Goal: Navigation & Orientation: Find specific page/section

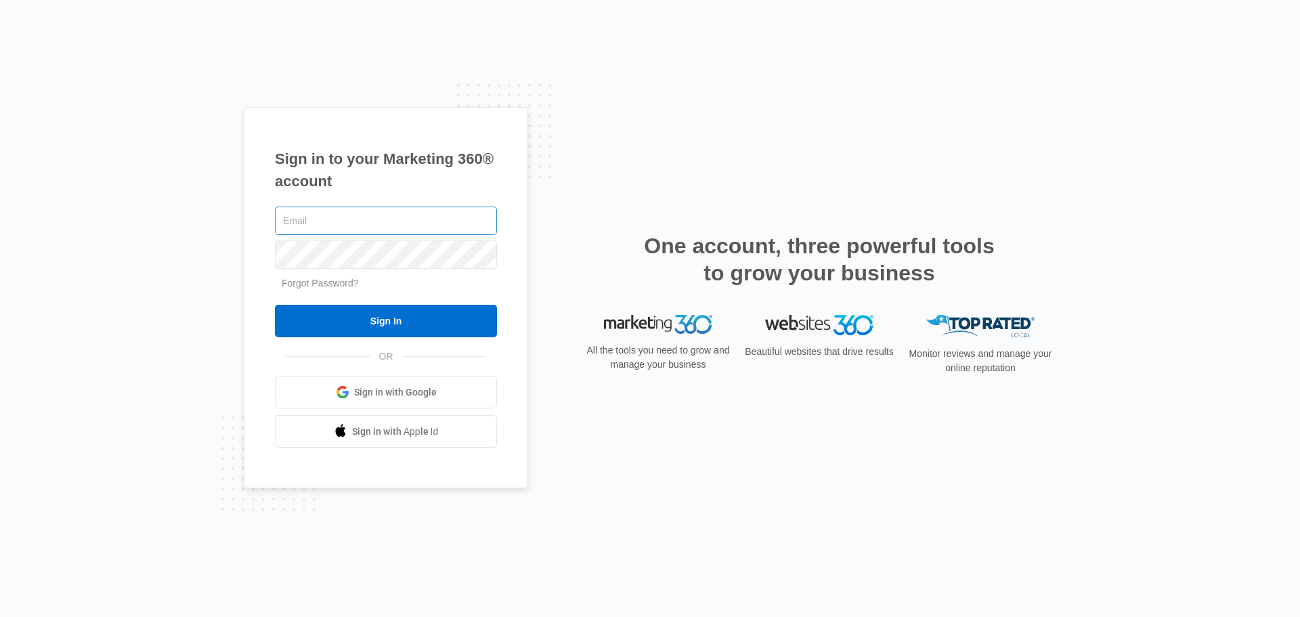
click at [331, 212] on input "text" at bounding box center [386, 221] width 222 height 28
type input "[PERSON_NAME][EMAIL_ADDRESS][PERSON_NAME][DOMAIN_NAME]"
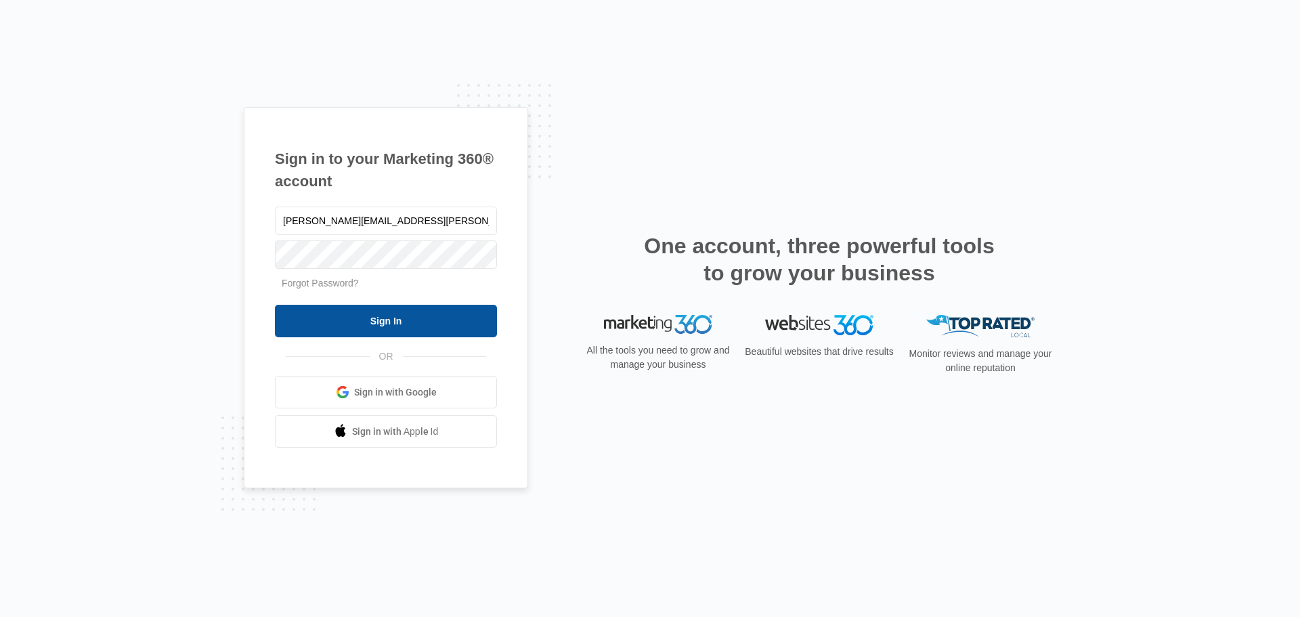
click at [368, 330] on input "Sign In" at bounding box center [386, 321] width 222 height 33
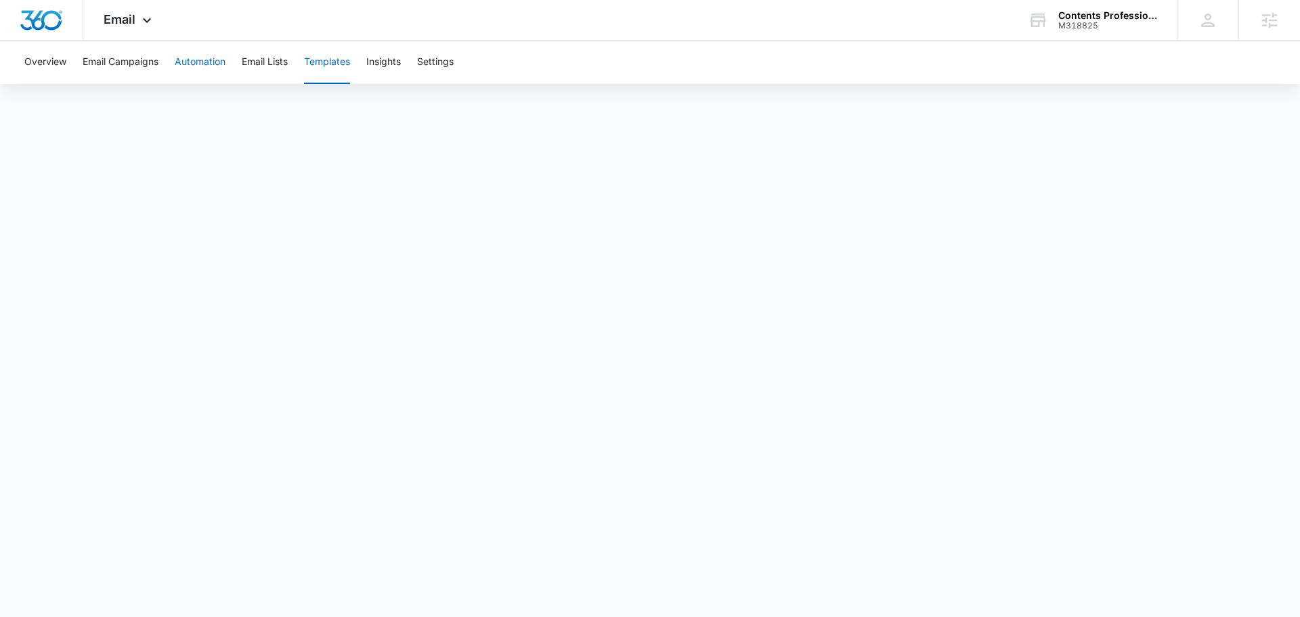
click at [196, 69] on button "Automation" at bounding box center [200, 62] width 51 height 43
click at [345, 56] on button "Templates" at bounding box center [327, 62] width 46 height 43
click at [202, 62] on button "Automation" at bounding box center [200, 62] width 51 height 43
click at [144, 59] on button "Email Campaigns" at bounding box center [121, 62] width 76 height 43
click at [340, 61] on button "Templates" at bounding box center [327, 62] width 46 height 43
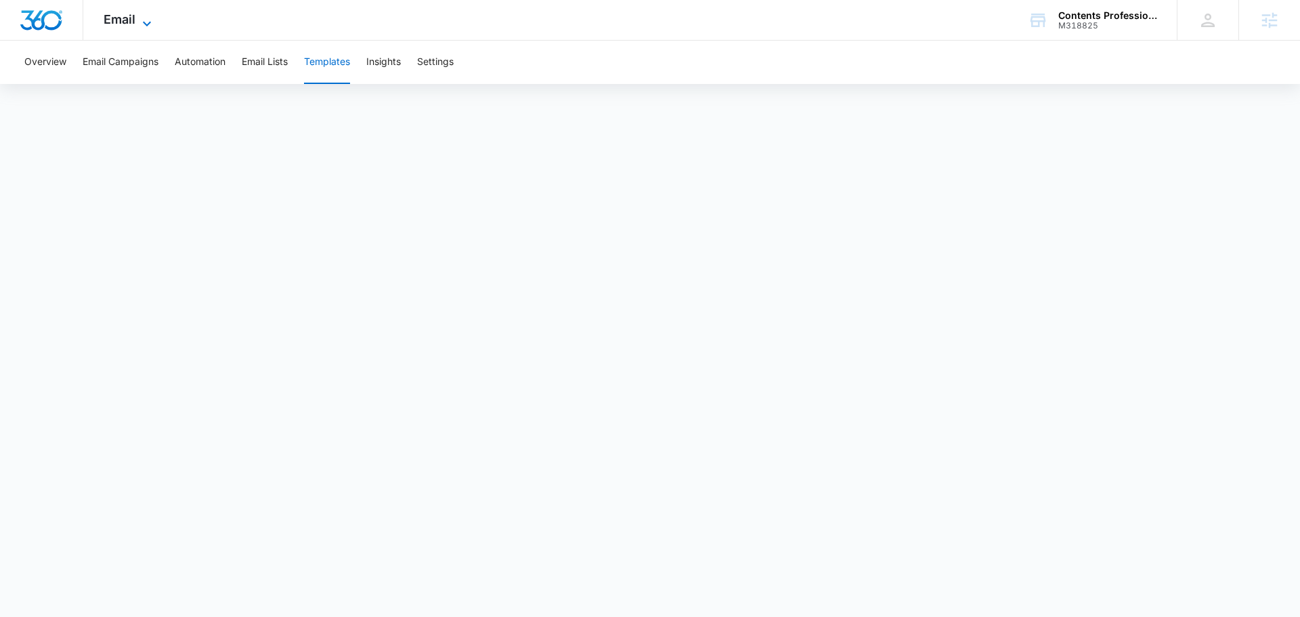
click at [129, 22] on span "Email" at bounding box center [120, 19] width 32 height 14
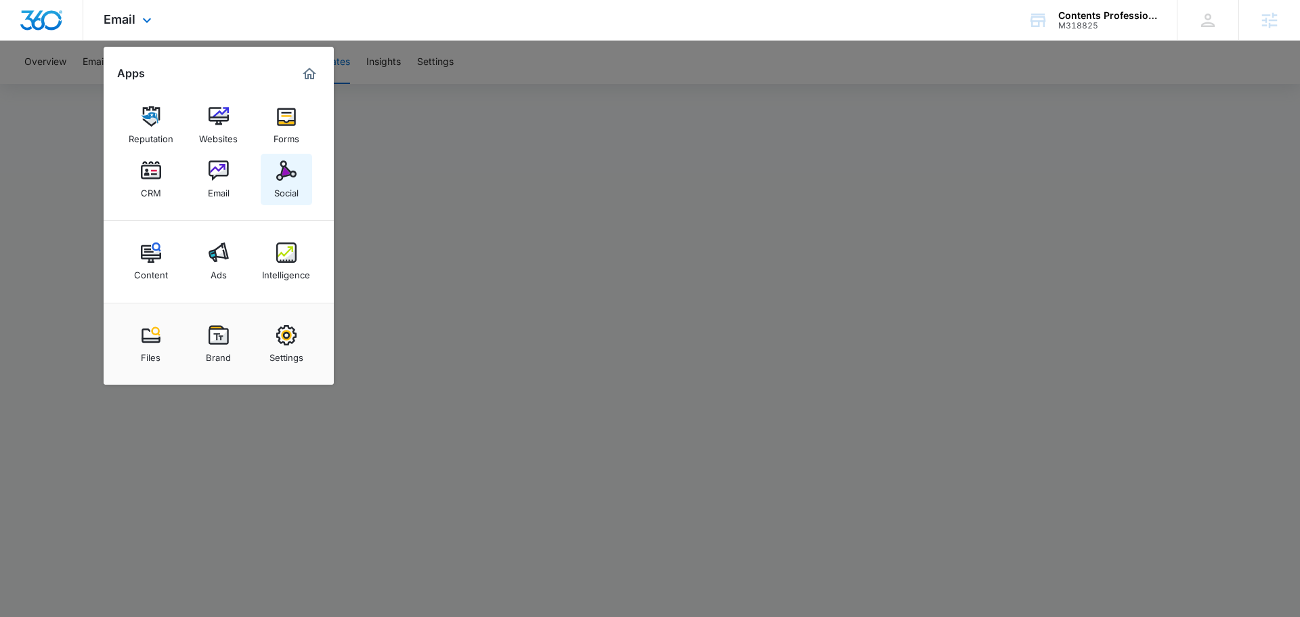
click at [282, 173] on img at bounding box center [286, 171] width 20 height 20
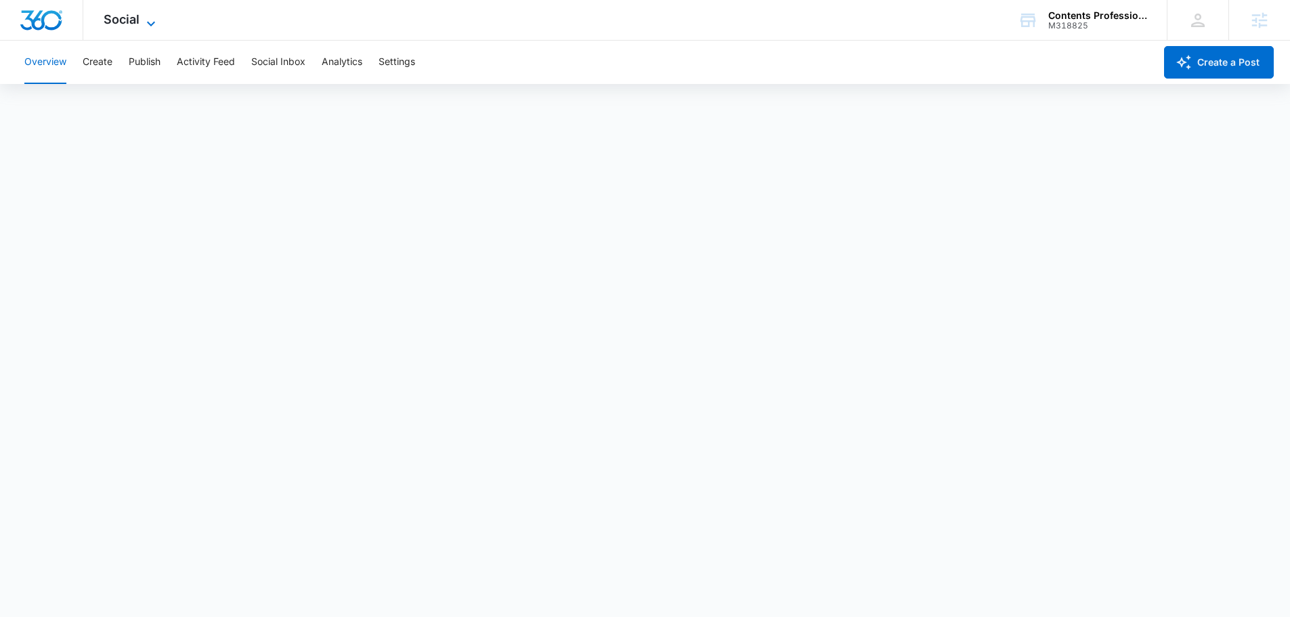
click at [129, 23] on span "Social" at bounding box center [122, 19] width 36 height 14
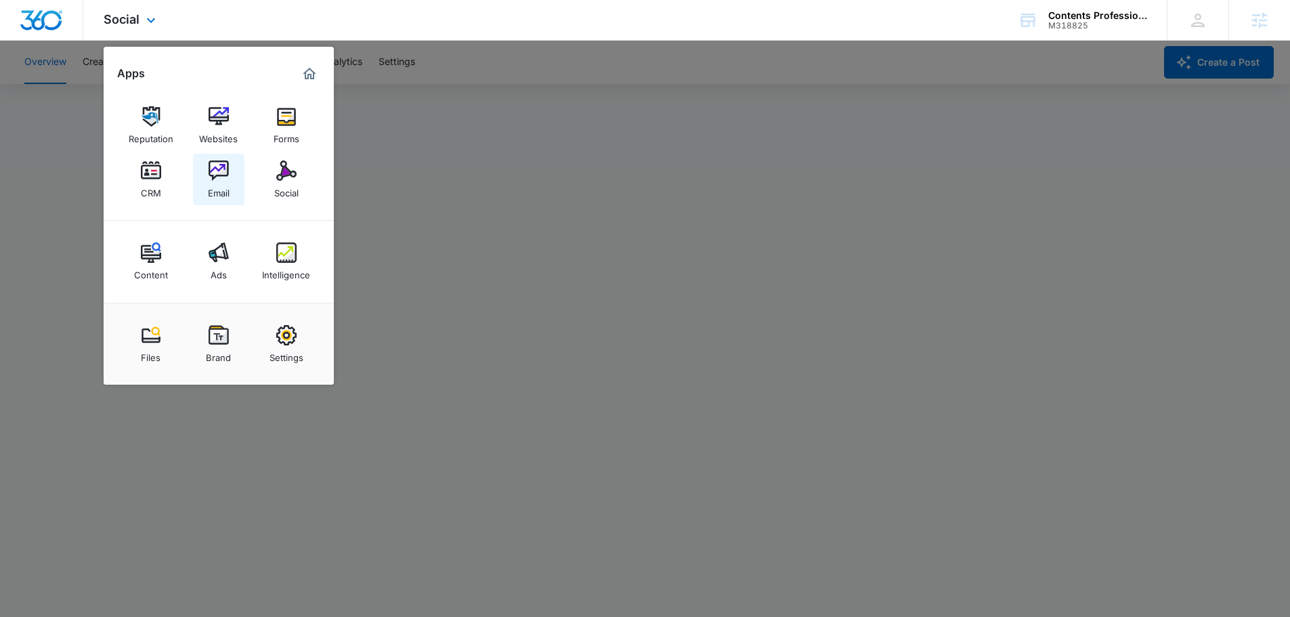
click at [211, 185] on div "Email" at bounding box center [219, 190] width 22 height 18
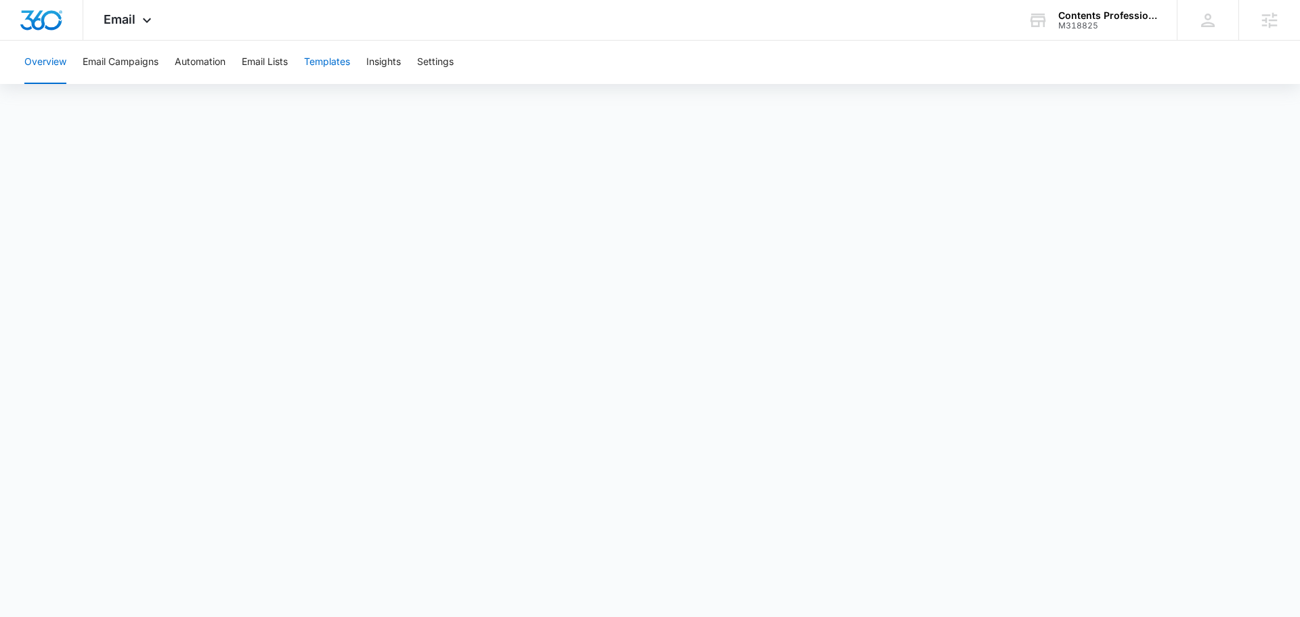
click at [322, 60] on button "Templates" at bounding box center [327, 62] width 46 height 43
click at [133, 16] on span "Email" at bounding box center [120, 19] width 32 height 14
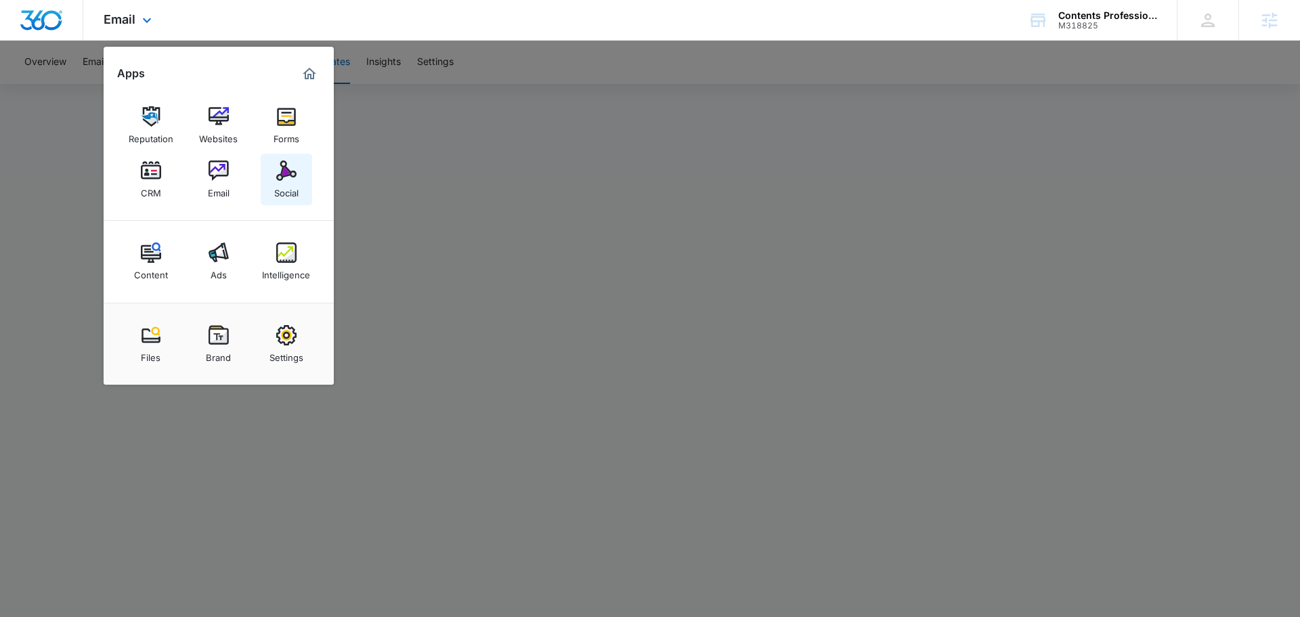
click at [280, 167] on img at bounding box center [286, 171] width 20 height 20
